Goal: Task Accomplishment & Management: Complete application form

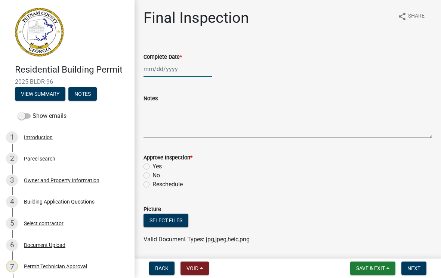
click at [174, 68] on div at bounding box center [178, 68] width 68 height 15
select select "9"
select select "2025"
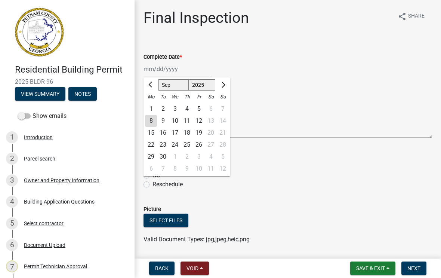
click at [151, 123] on div "8" at bounding box center [151, 121] width 12 height 12
type input "[DATE]"
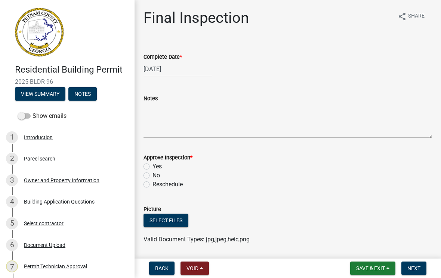
click at [153, 167] on label "Yes" at bounding box center [157, 166] width 9 height 9
click at [153, 167] on input "Yes" at bounding box center [155, 164] width 5 height 5
radio input "true"
click at [412, 271] on button "Next" at bounding box center [413, 267] width 25 height 13
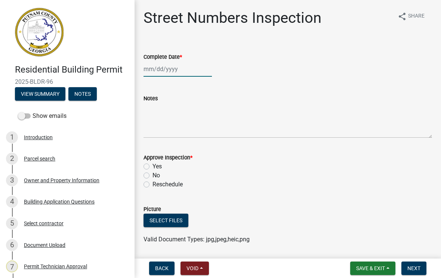
click at [169, 74] on div at bounding box center [178, 68] width 68 height 15
select select "9"
select select "2025"
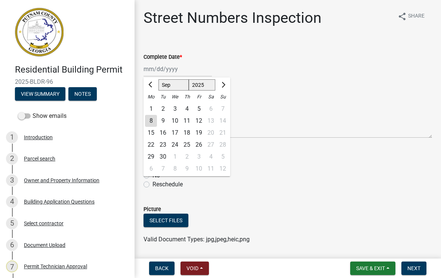
click at [152, 120] on div "8" at bounding box center [151, 121] width 12 height 12
type input "[DATE]"
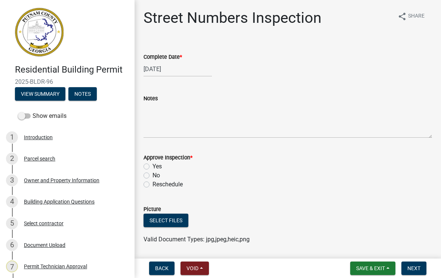
click at [153, 168] on label "Yes" at bounding box center [157, 166] width 9 height 9
click at [153, 167] on input "Yes" at bounding box center [155, 164] width 5 height 5
radio input "true"
click at [418, 266] on span "Next" at bounding box center [413, 268] width 13 height 6
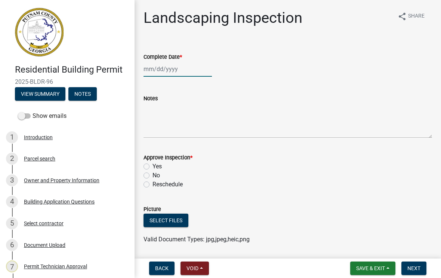
click at [165, 70] on div at bounding box center [178, 68] width 68 height 15
select select "9"
select select "2025"
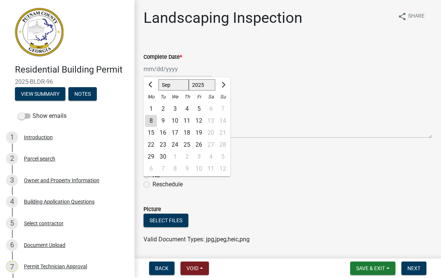
click at [151, 124] on div "8" at bounding box center [151, 121] width 12 height 12
type input "[DATE]"
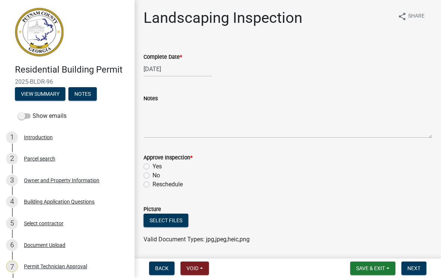
click at [153, 164] on label "Yes" at bounding box center [157, 166] width 9 height 9
click at [153, 164] on input "Yes" at bounding box center [155, 164] width 5 height 5
radio input "true"
click at [418, 263] on button "Next" at bounding box center [413, 267] width 25 height 13
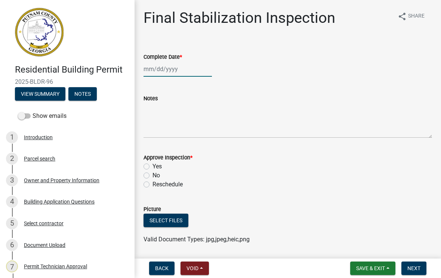
click at [174, 74] on div at bounding box center [178, 68] width 68 height 15
select select "9"
select select "2025"
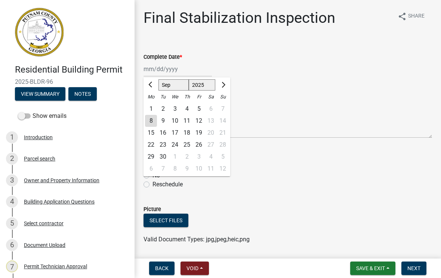
click at [156, 123] on div "8" at bounding box center [151, 121] width 12 height 12
type input "[DATE]"
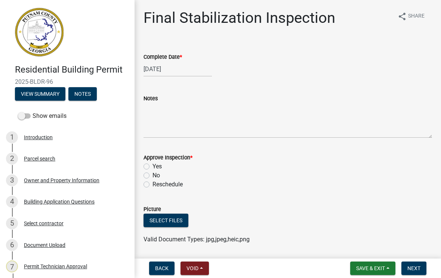
click at [153, 164] on label "Yes" at bounding box center [157, 166] width 9 height 9
click at [153, 164] on input "Yes" at bounding box center [155, 164] width 5 height 5
radio input "true"
click at [426, 271] on button "Next" at bounding box center [413, 267] width 25 height 13
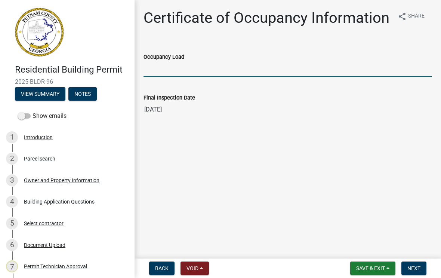
click at [165, 68] on input "Occupancy Load" at bounding box center [288, 68] width 289 height 15
type input "10"
click at [416, 266] on span "Next" at bounding box center [413, 268] width 13 height 6
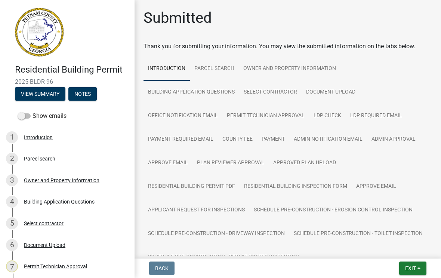
click at [408, 273] on button "Exit" at bounding box center [412, 267] width 27 height 13
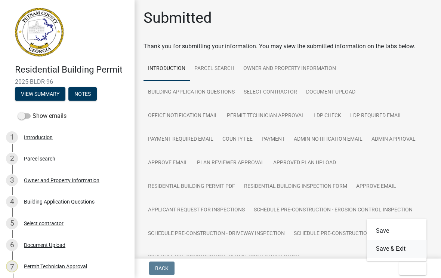
click at [400, 251] on button "Save & Exit" at bounding box center [397, 249] width 60 height 18
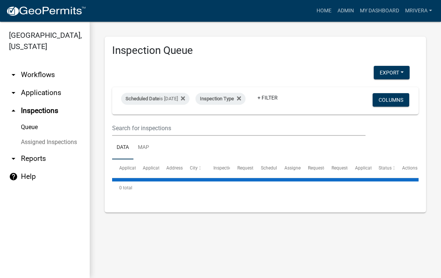
select select "1: 25"
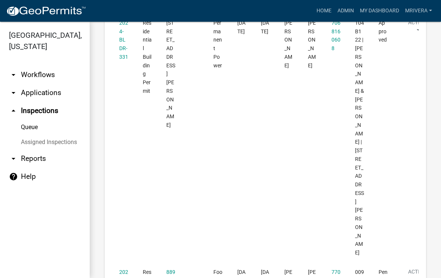
scroll to position [2190, 0]
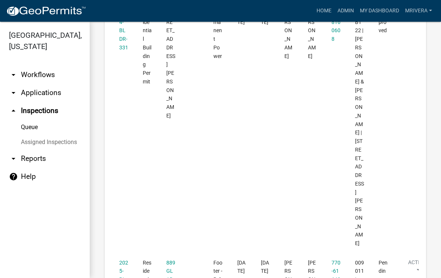
click at [125, 259] on link "2025-BLDR-169" at bounding box center [123, 279] width 9 height 40
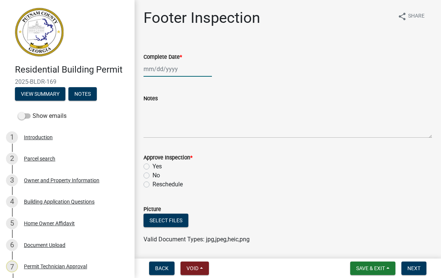
click at [171, 72] on div at bounding box center [178, 68] width 68 height 15
select select "9"
select select "2025"
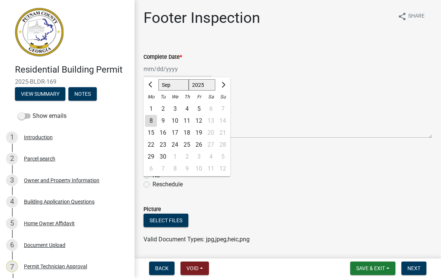
click at [152, 124] on div "8" at bounding box center [151, 121] width 12 height 12
type input "[DATE]"
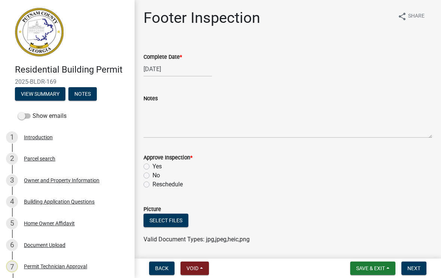
click at [153, 166] on label "Yes" at bounding box center [157, 166] width 9 height 9
click at [153, 166] on input "Yes" at bounding box center [155, 164] width 5 height 5
radio input "true"
click at [414, 271] on span "Next" at bounding box center [413, 268] width 13 height 6
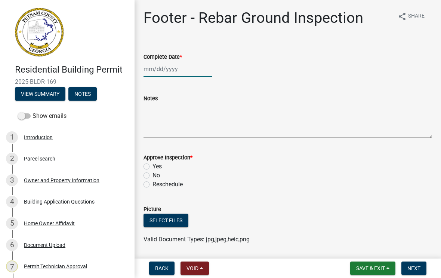
click at [167, 70] on div at bounding box center [178, 68] width 68 height 15
select select "9"
select select "2025"
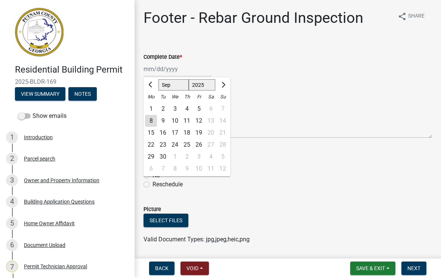
click at [150, 125] on div "8" at bounding box center [151, 121] width 12 height 12
type input "[DATE]"
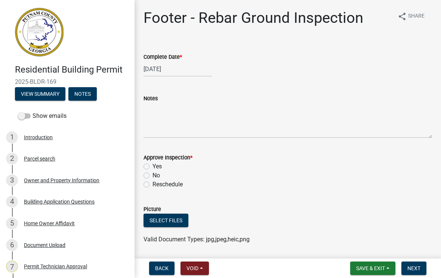
click at [153, 168] on label "Yes" at bounding box center [157, 166] width 9 height 9
click at [153, 167] on input "Yes" at bounding box center [155, 164] width 5 height 5
radio input "true"
click at [410, 273] on button "Next" at bounding box center [413, 267] width 25 height 13
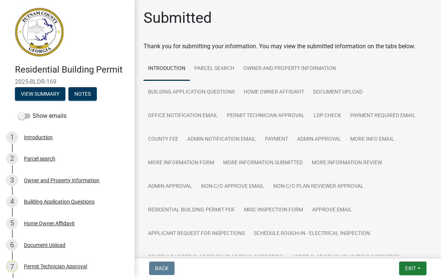
click at [413, 265] on span "Exit" at bounding box center [410, 268] width 11 height 6
click at [394, 252] on button "Save & Exit" at bounding box center [397, 249] width 60 height 18
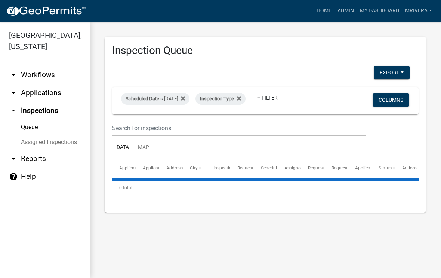
select select "1: 25"
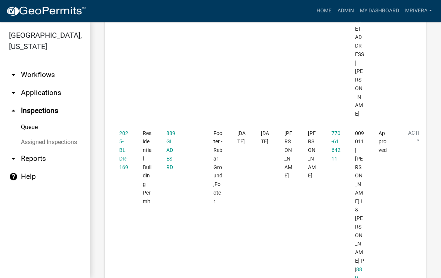
scroll to position [2320, 0]
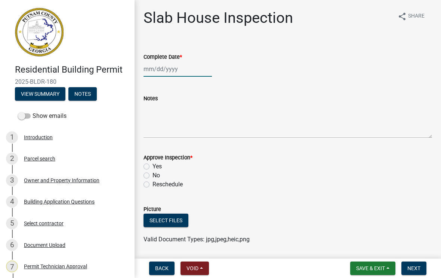
click at [167, 72] on div at bounding box center [178, 68] width 68 height 15
select select "9"
select select "2025"
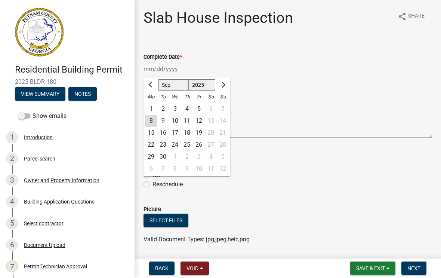
click at [151, 126] on div "8" at bounding box center [151, 121] width 12 height 12
type input "[DATE]"
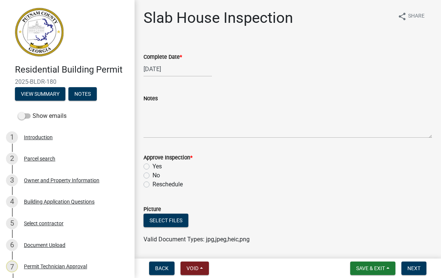
click at [153, 169] on label "Yes" at bounding box center [157, 166] width 9 height 9
click at [153, 167] on input "Yes" at bounding box center [155, 164] width 5 height 5
radio input "true"
click at [418, 265] on span "Next" at bounding box center [413, 268] width 13 height 6
click at [166, 75] on div at bounding box center [178, 68] width 68 height 15
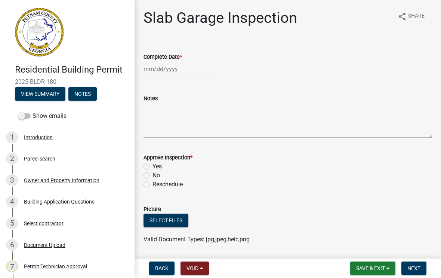
select select "9"
select select "2025"
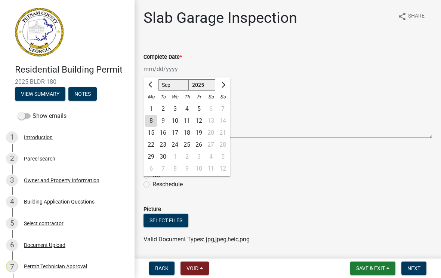
click at [150, 124] on div "8" at bounding box center [151, 121] width 12 height 12
type input "[DATE]"
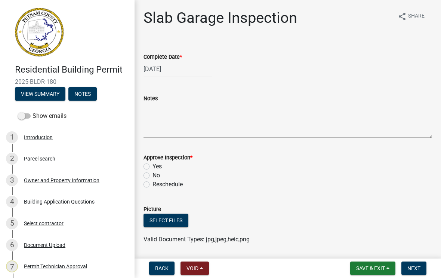
click at [153, 167] on label "Yes" at bounding box center [157, 166] width 9 height 9
click at [153, 167] on input "Yes" at bounding box center [155, 164] width 5 height 5
radio input "true"
click at [415, 266] on span "Next" at bounding box center [413, 268] width 13 height 6
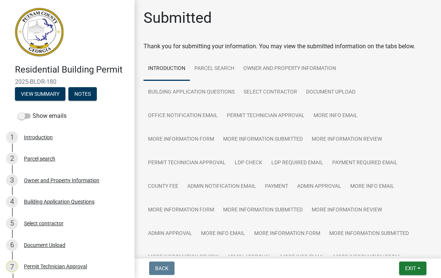
click at [412, 266] on span "Exit" at bounding box center [410, 268] width 11 height 6
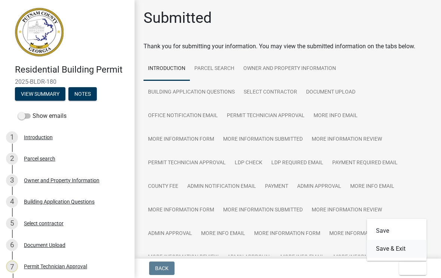
click at [399, 246] on button "Save & Exit" at bounding box center [397, 249] width 60 height 18
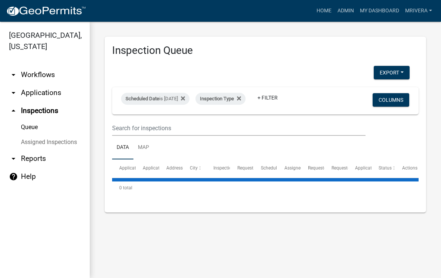
select select "1: 25"
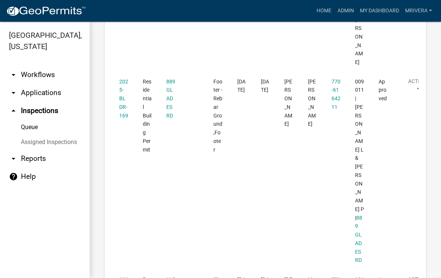
scroll to position [2371, 0]
